Goal: Transaction & Acquisition: Purchase product/service

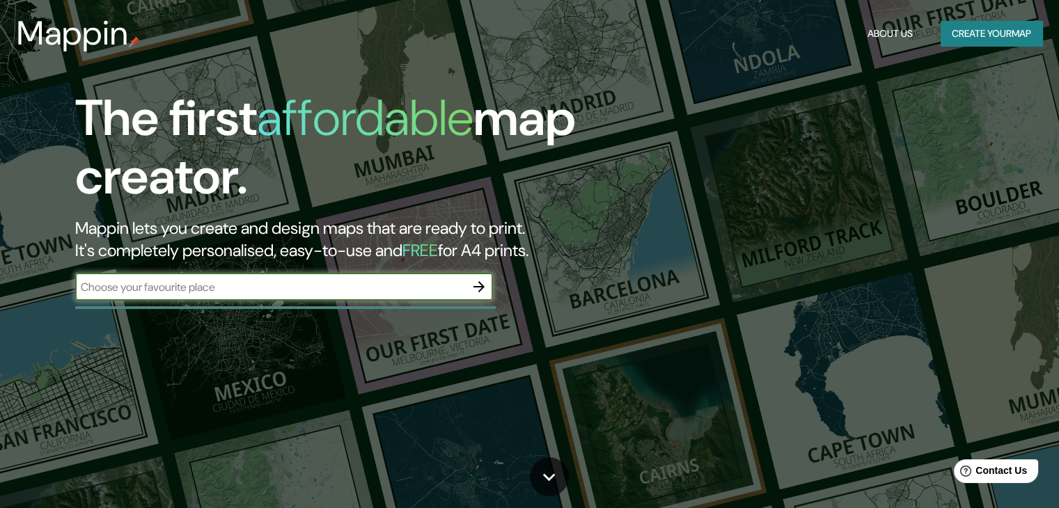
click at [281, 290] on input "text" at bounding box center [270, 287] width 390 height 16
type input "[GEOGRAPHIC_DATA]"
click at [485, 283] on icon "button" at bounding box center [479, 287] width 17 height 17
click at [371, 280] on input "text" at bounding box center [270, 287] width 390 height 16
type input "[GEOGRAPHIC_DATA]"
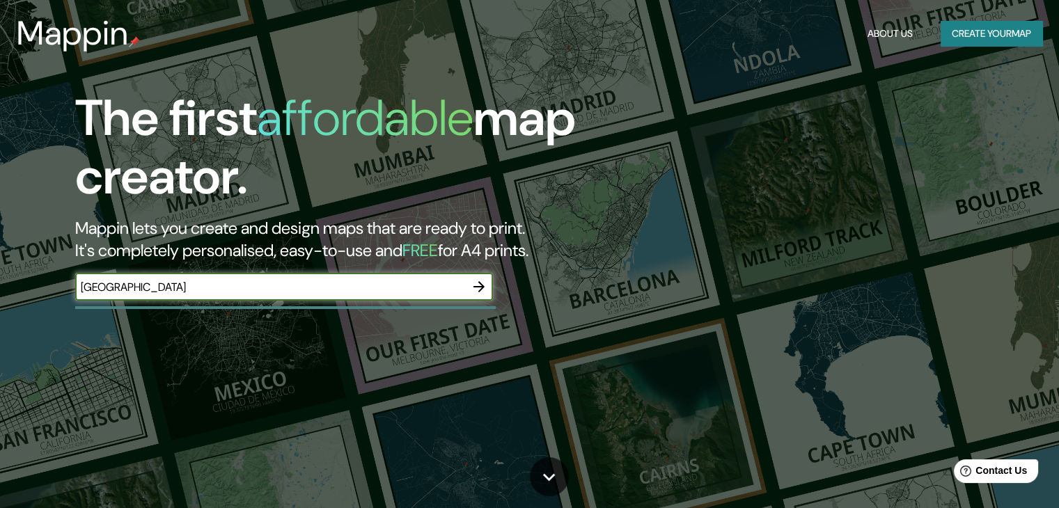
click at [486, 292] on icon "button" at bounding box center [479, 287] width 17 height 17
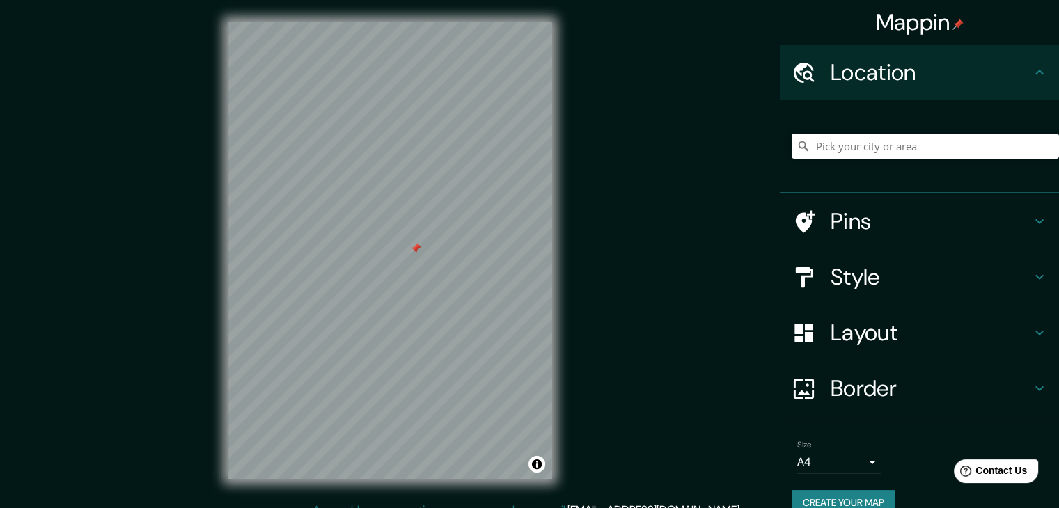
click at [878, 326] on h4 "Layout" at bounding box center [931, 333] width 201 height 28
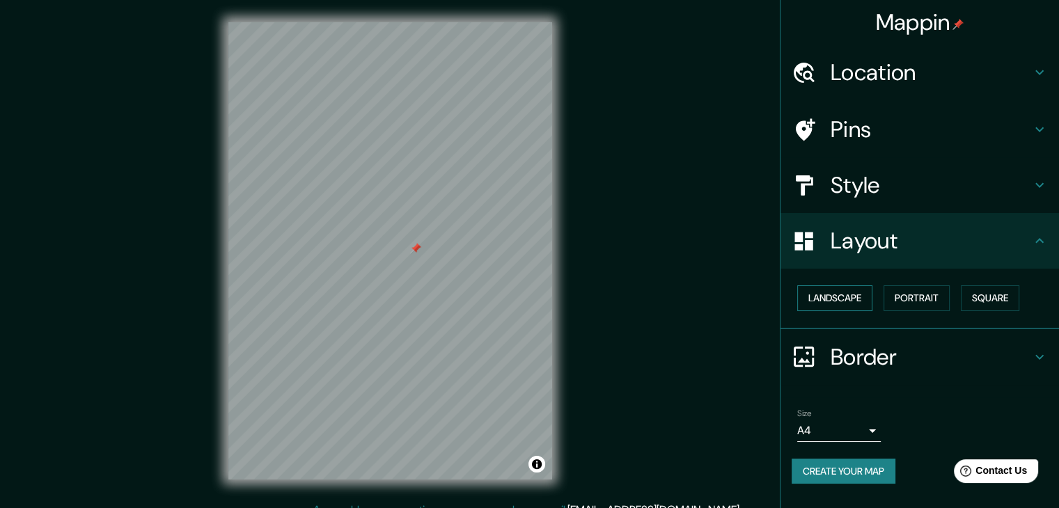
drag, startPoint x: 905, startPoint y: 299, endPoint x: 855, endPoint y: 299, distance: 50.1
click at [855, 299] on div "Landscape [GEOGRAPHIC_DATA]" at bounding box center [925, 298] width 267 height 37
click at [855, 299] on button "Landscape" at bounding box center [834, 299] width 75 height 26
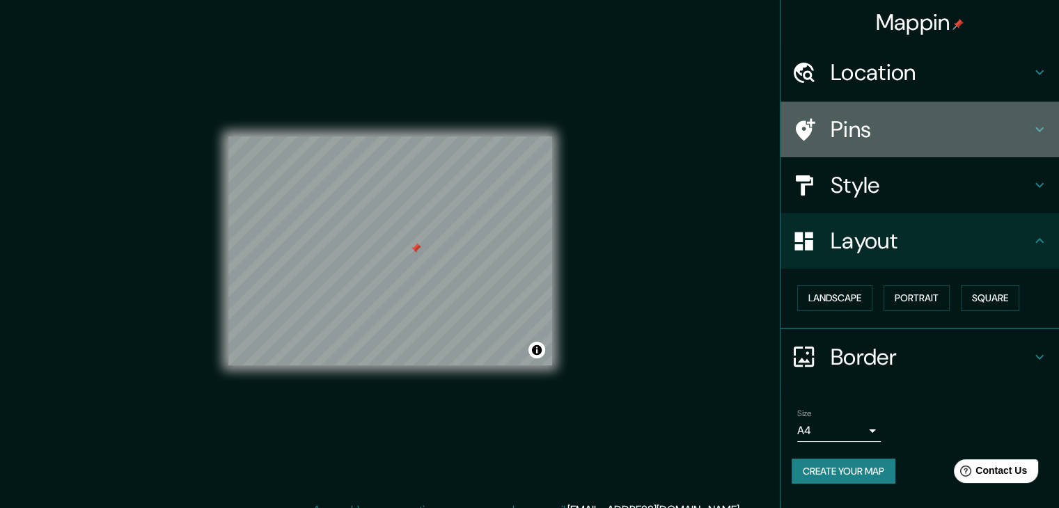
click at [973, 136] on h4 "Pins" at bounding box center [931, 130] width 201 height 28
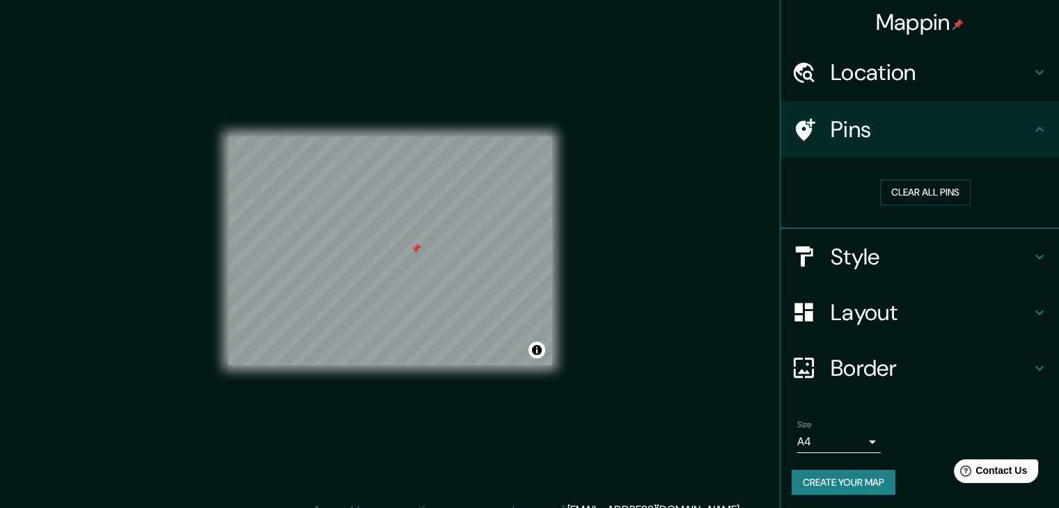
click at [926, 205] on div "Clear all pins" at bounding box center [925, 193] width 267 height 48
click at [923, 194] on button "Clear all pins" at bounding box center [925, 193] width 91 height 26
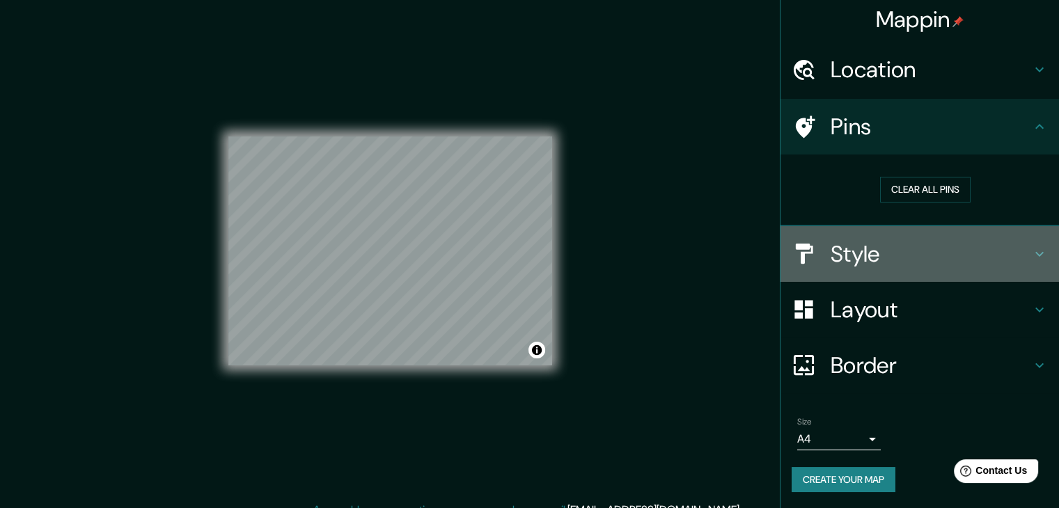
click at [877, 254] on h4 "Style" at bounding box center [931, 254] width 201 height 28
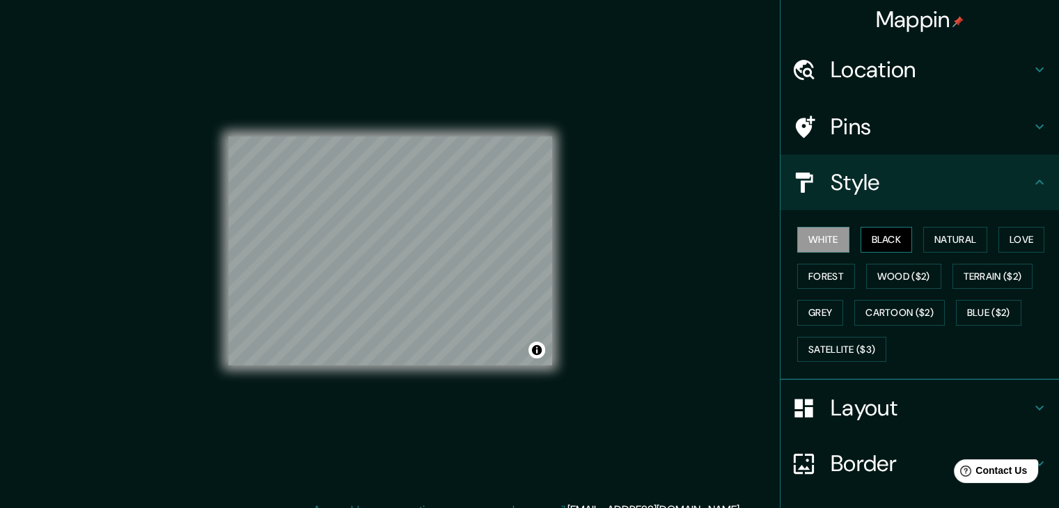
click at [882, 227] on button "Black" at bounding box center [887, 240] width 52 height 26
click at [947, 240] on button "Natural" at bounding box center [955, 240] width 64 height 26
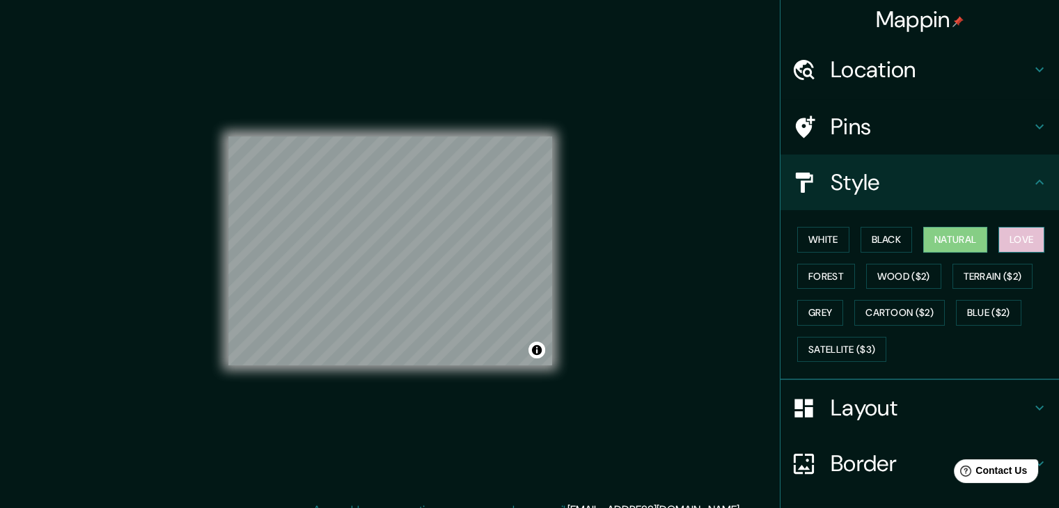
click at [1006, 235] on button "Love" at bounding box center [1022, 240] width 46 height 26
click at [827, 276] on button "Forest" at bounding box center [826, 277] width 58 height 26
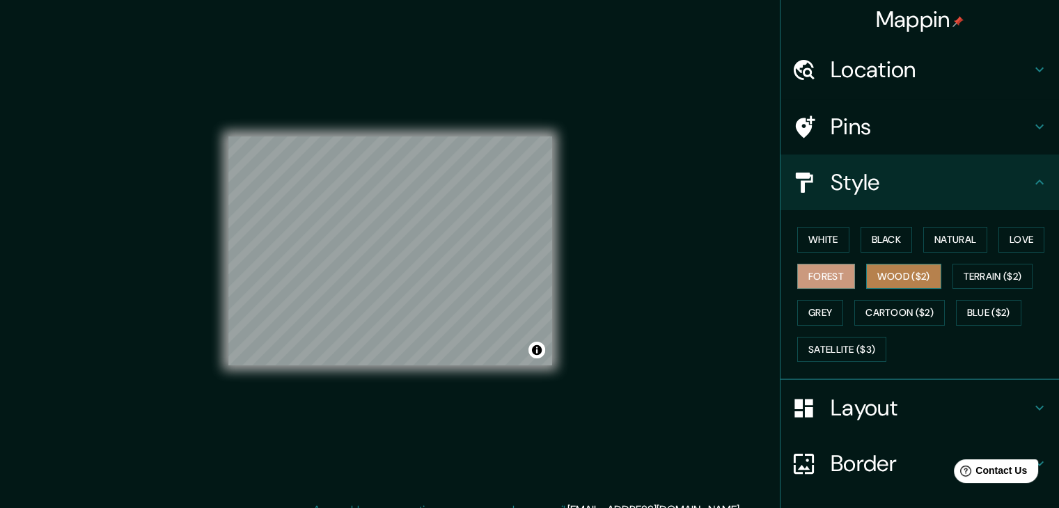
click at [896, 278] on button "Wood ($2)" at bounding box center [903, 277] width 75 height 26
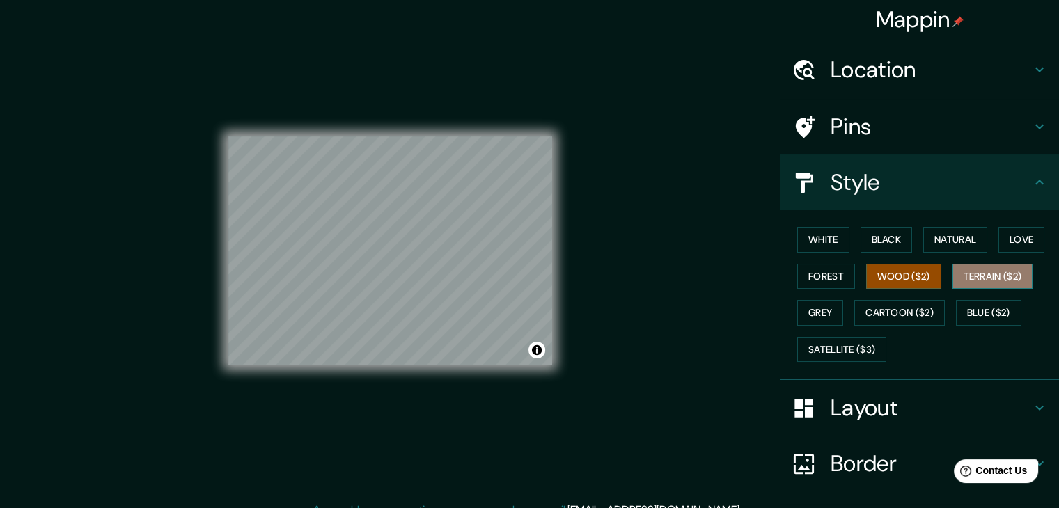
click at [977, 279] on button "Terrain ($2)" at bounding box center [993, 277] width 81 height 26
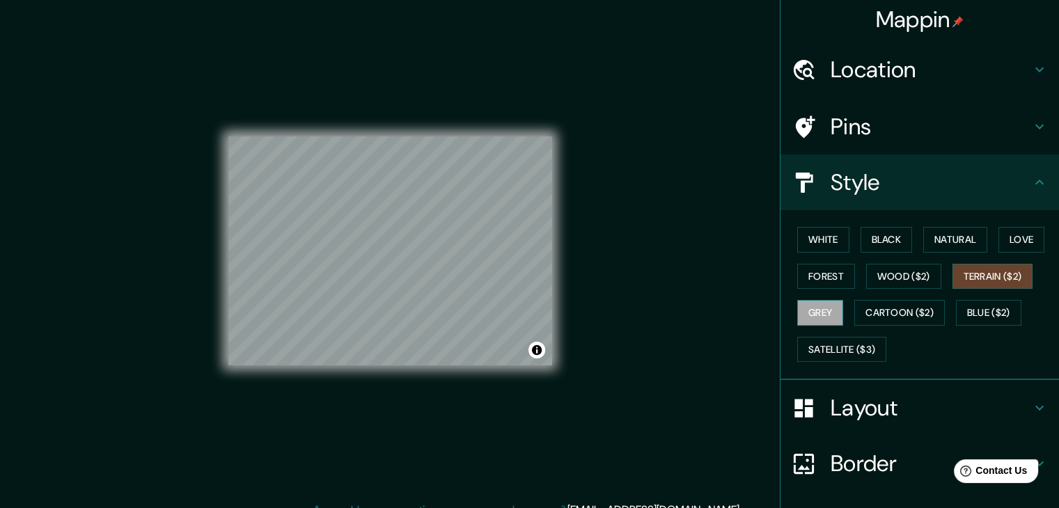
click at [816, 313] on button "Grey" at bounding box center [820, 313] width 46 height 26
click at [819, 239] on button "White" at bounding box center [823, 240] width 52 height 26
click at [805, 311] on button "Grey" at bounding box center [820, 313] width 46 height 26
